Goal: Task Accomplishment & Management: Manage account settings

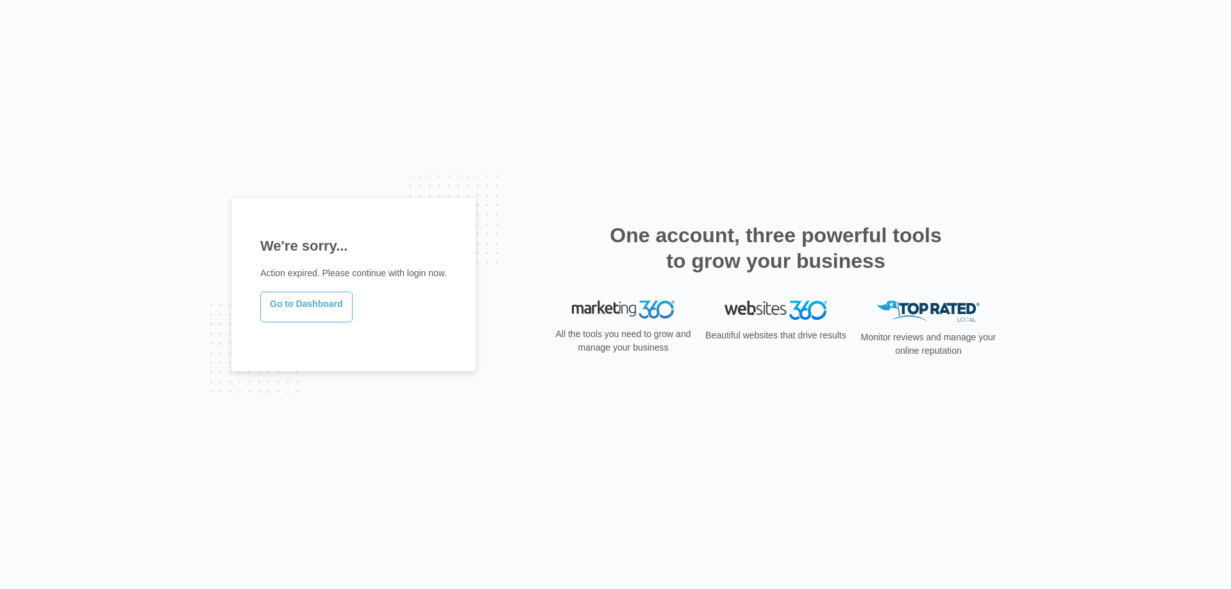
click at [305, 310] on link "Go to Dashboard" at bounding box center [306, 307] width 92 height 31
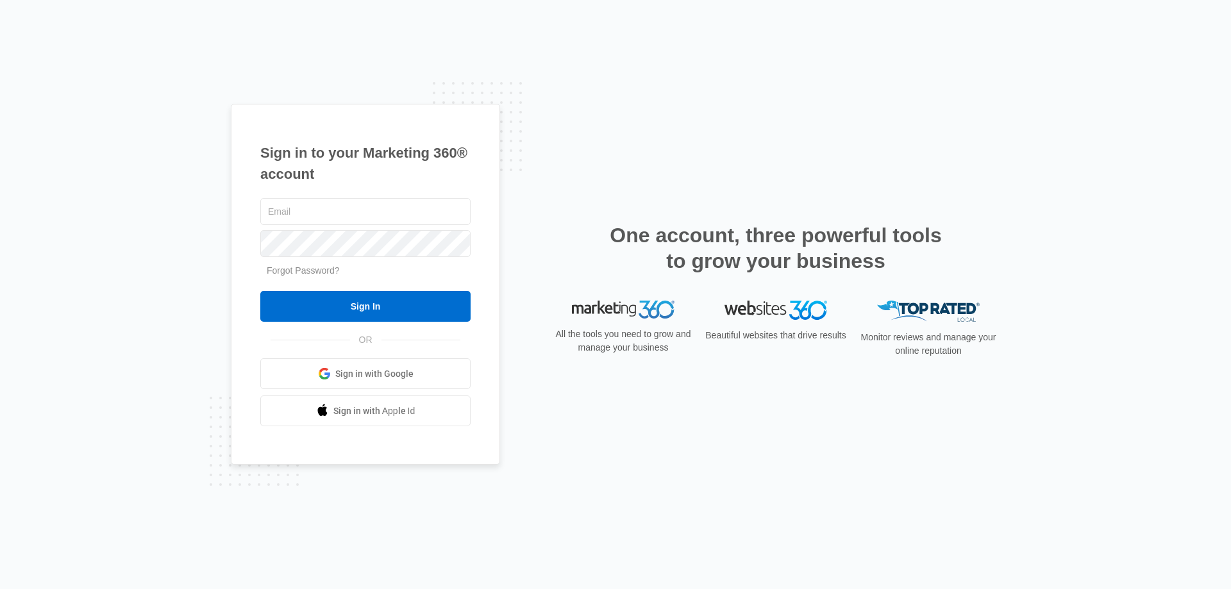
click at [375, 379] on span "Sign in with Google" at bounding box center [374, 374] width 78 height 13
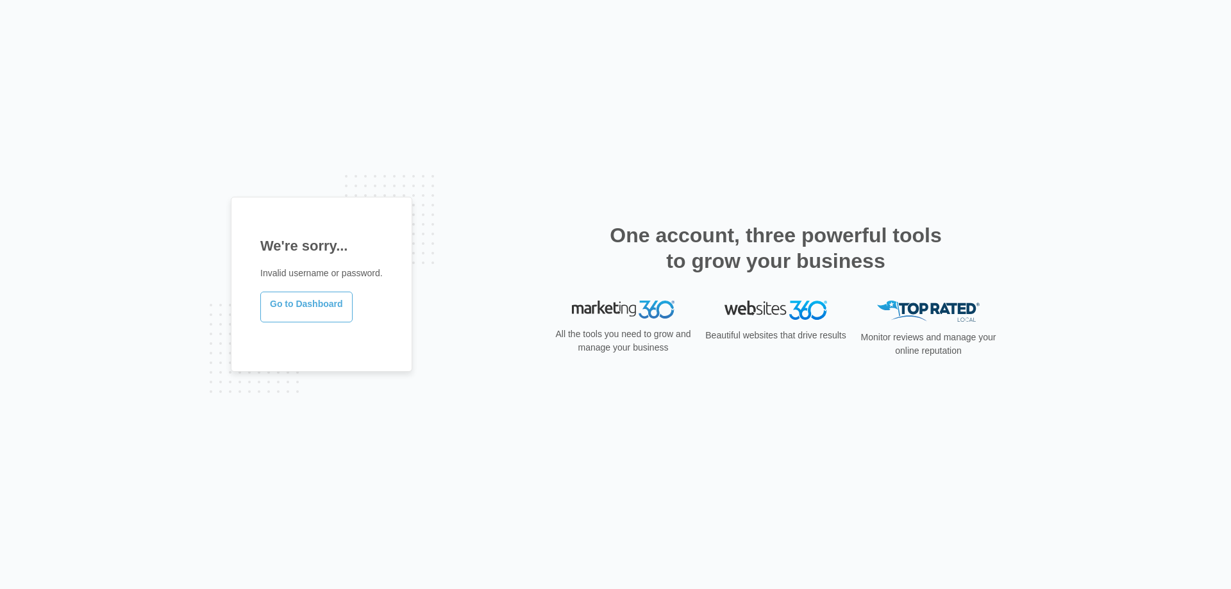
click at [319, 312] on link "Go to Dashboard" at bounding box center [306, 307] width 92 height 31
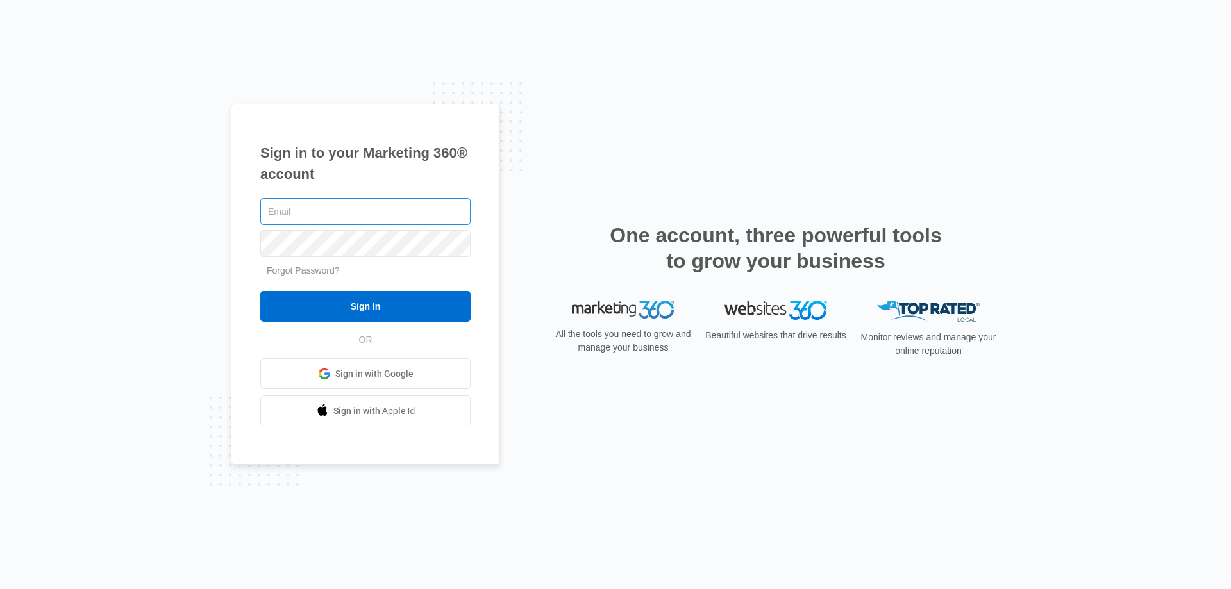
click at [343, 219] on input "text" at bounding box center [365, 211] width 210 height 27
type input "conquerati17@gmail.com"
click at [260, 291] on input "Sign In" at bounding box center [365, 306] width 210 height 31
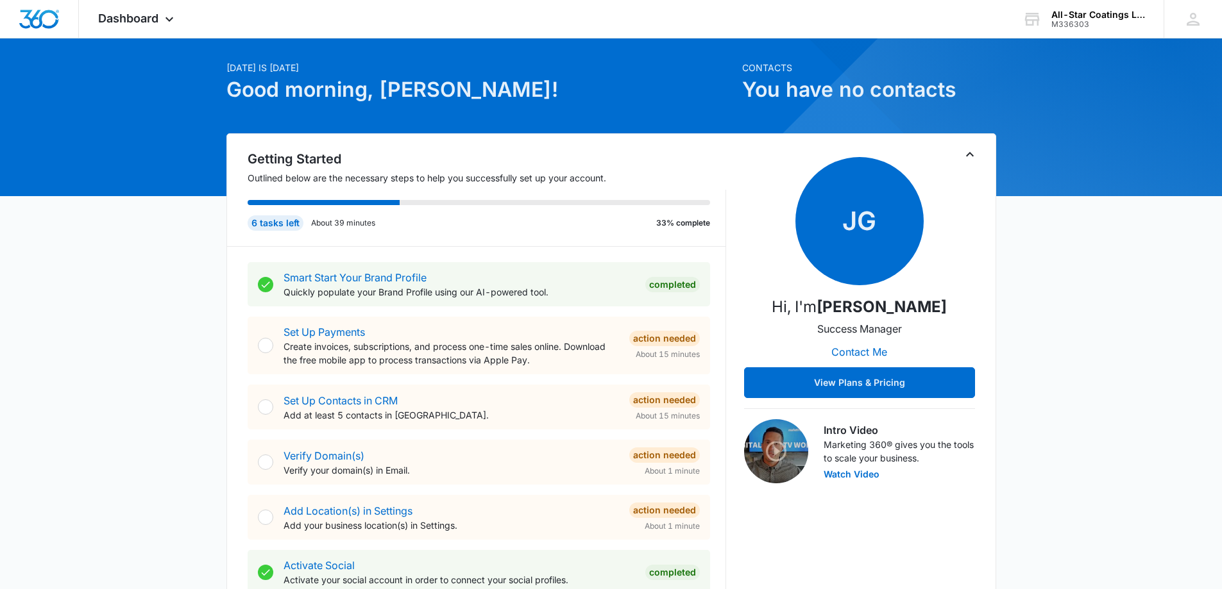
scroll to position [128, 0]
